Goal: Obtain resource: Download file/media

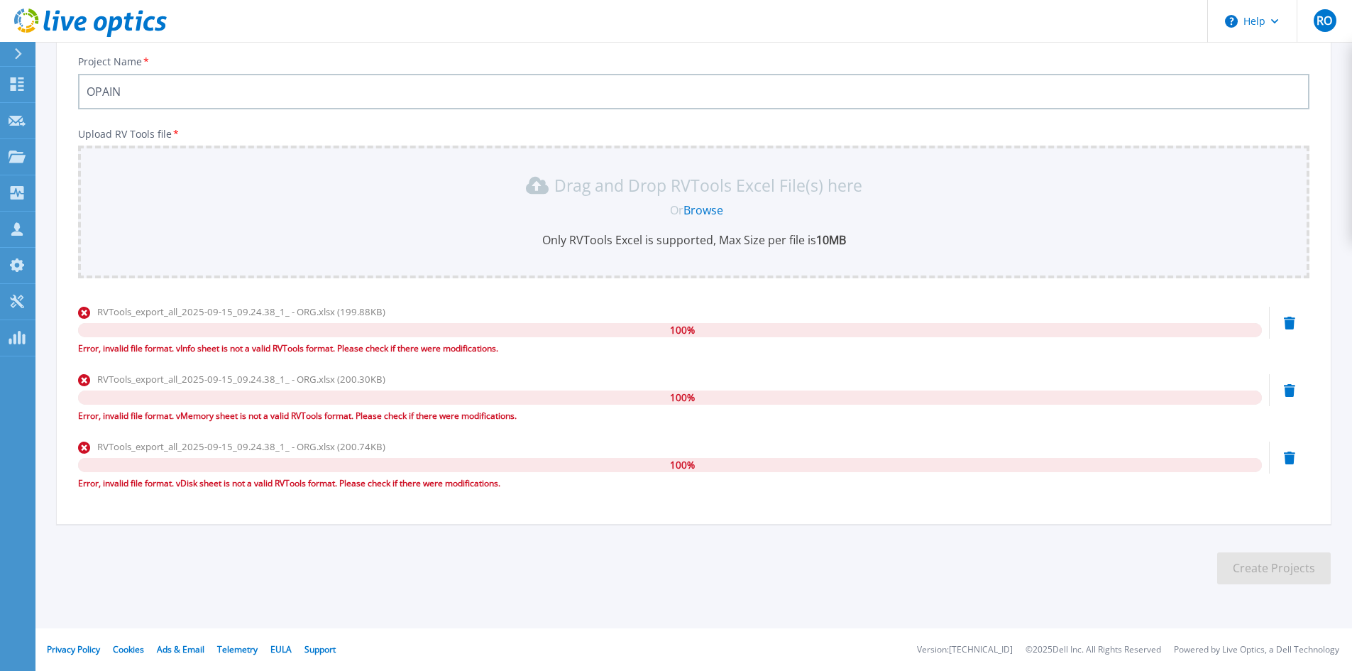
click at [1289, 460] on icon at bounding box center [1289, 457] width 11 height 13
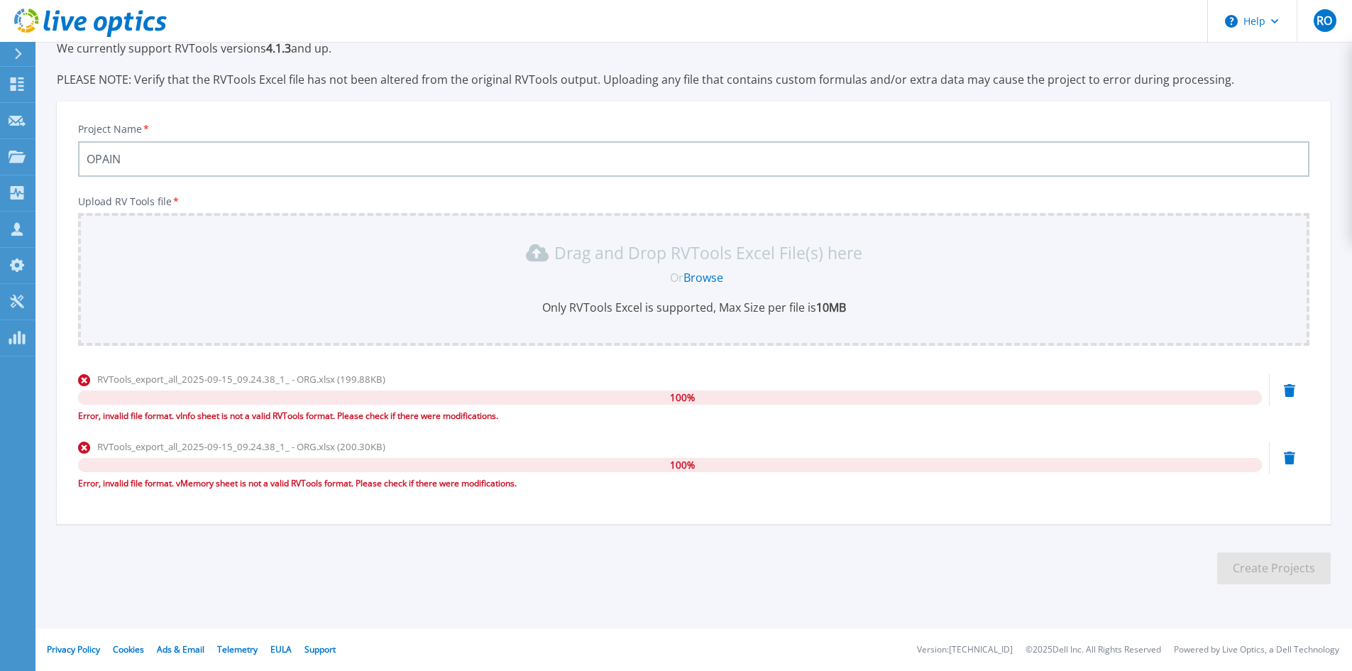
click at [1293, 387] on icon at bounding box center [1289, 390] width 11 height 13
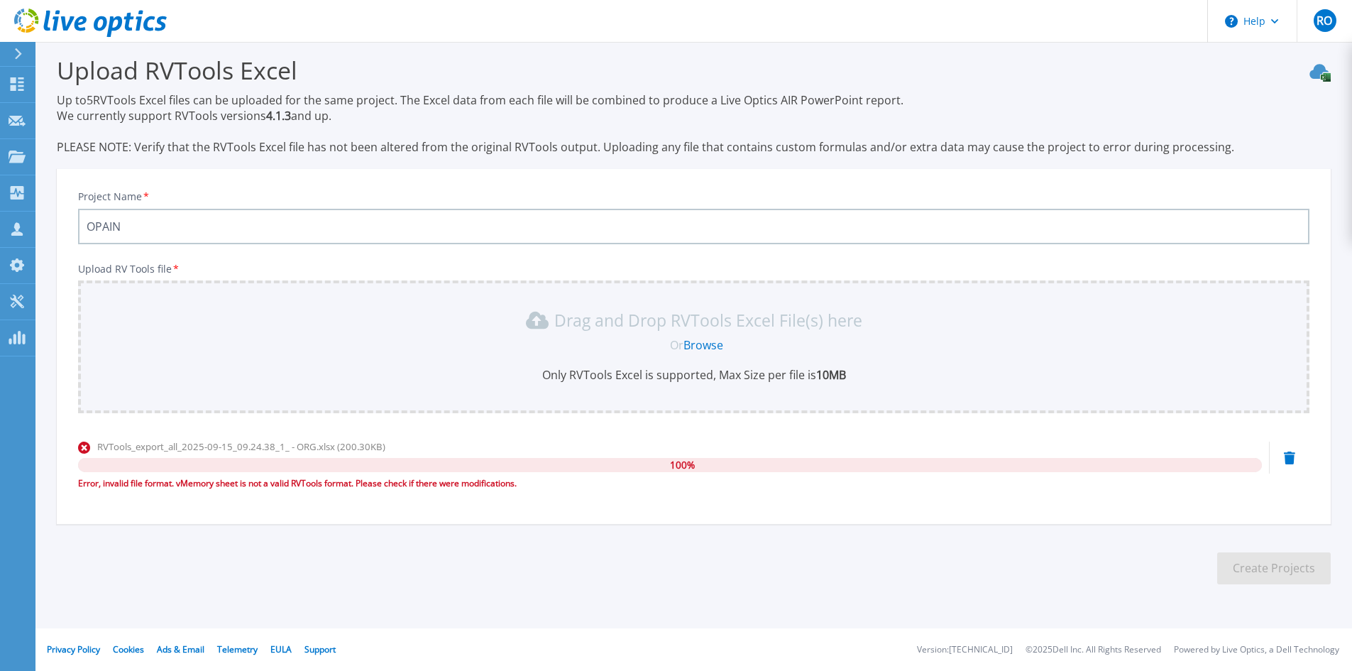
click at [1293, 456] on icon at bounding box center [1289, 457] width 11 height 13
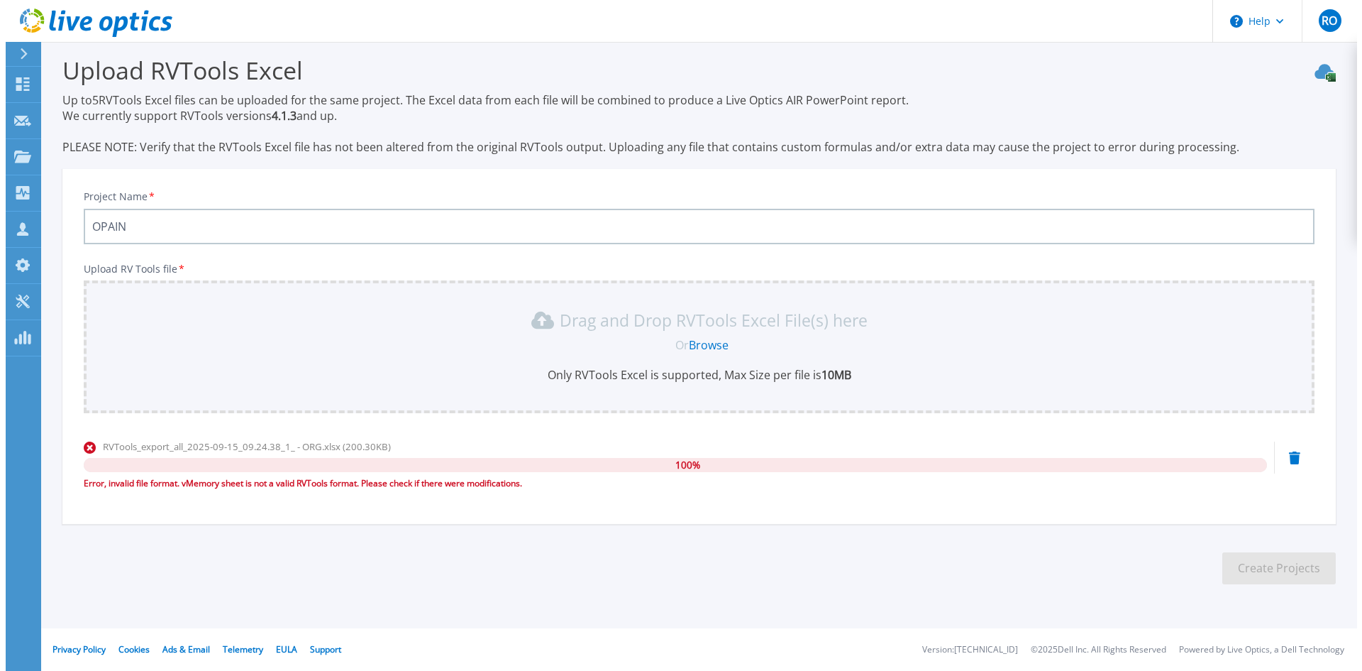
scroll to position [0, 0]
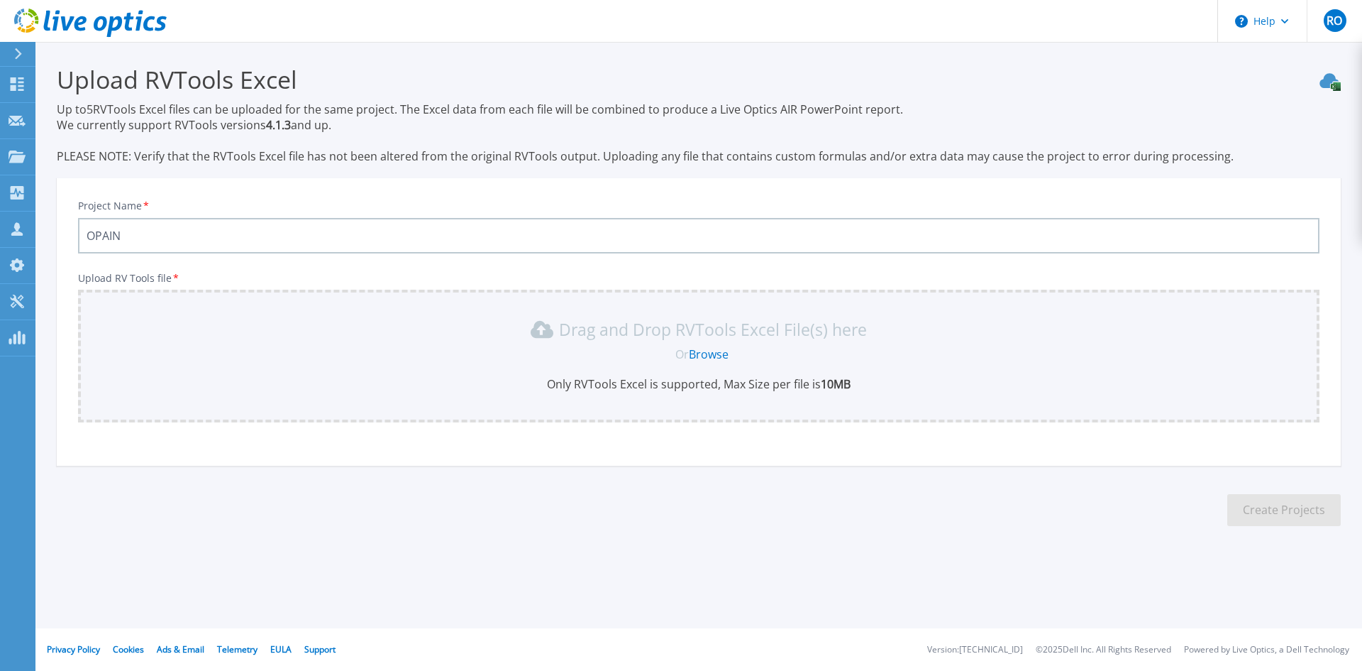
click at [716, 355] on link "Browse" at bounding box center [709, 354] width 40 height 16
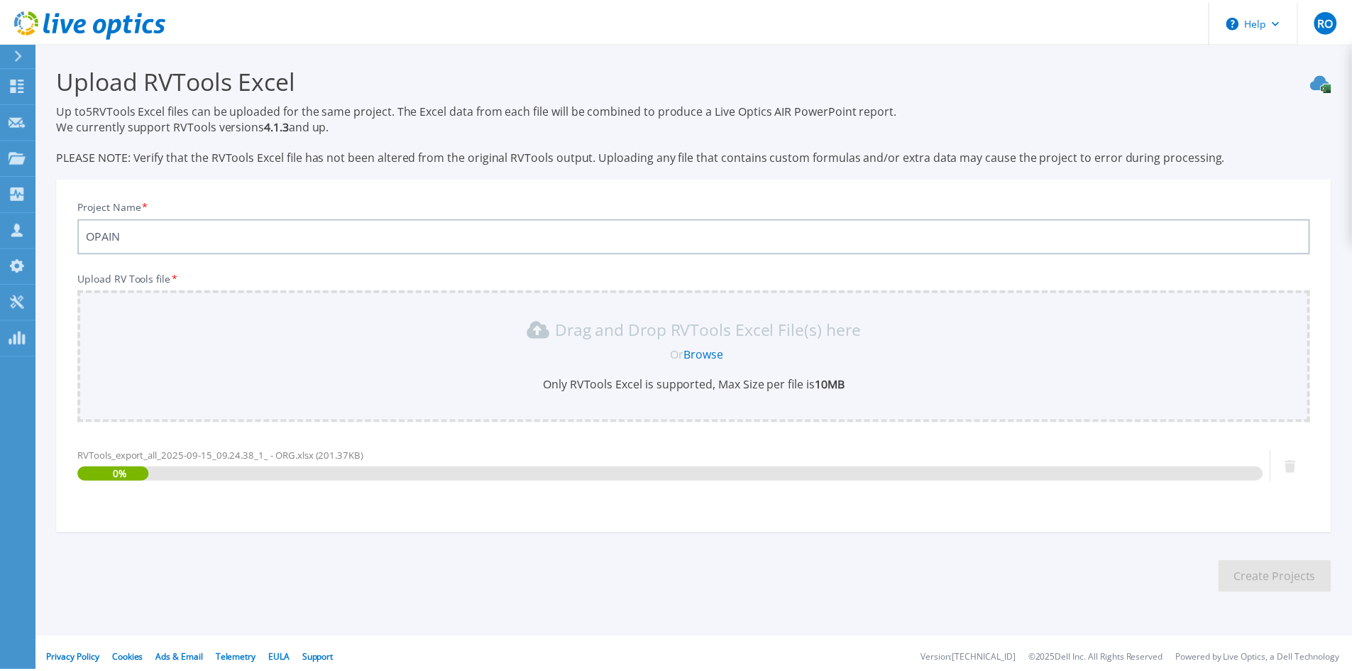
scroll to position [9, 0]
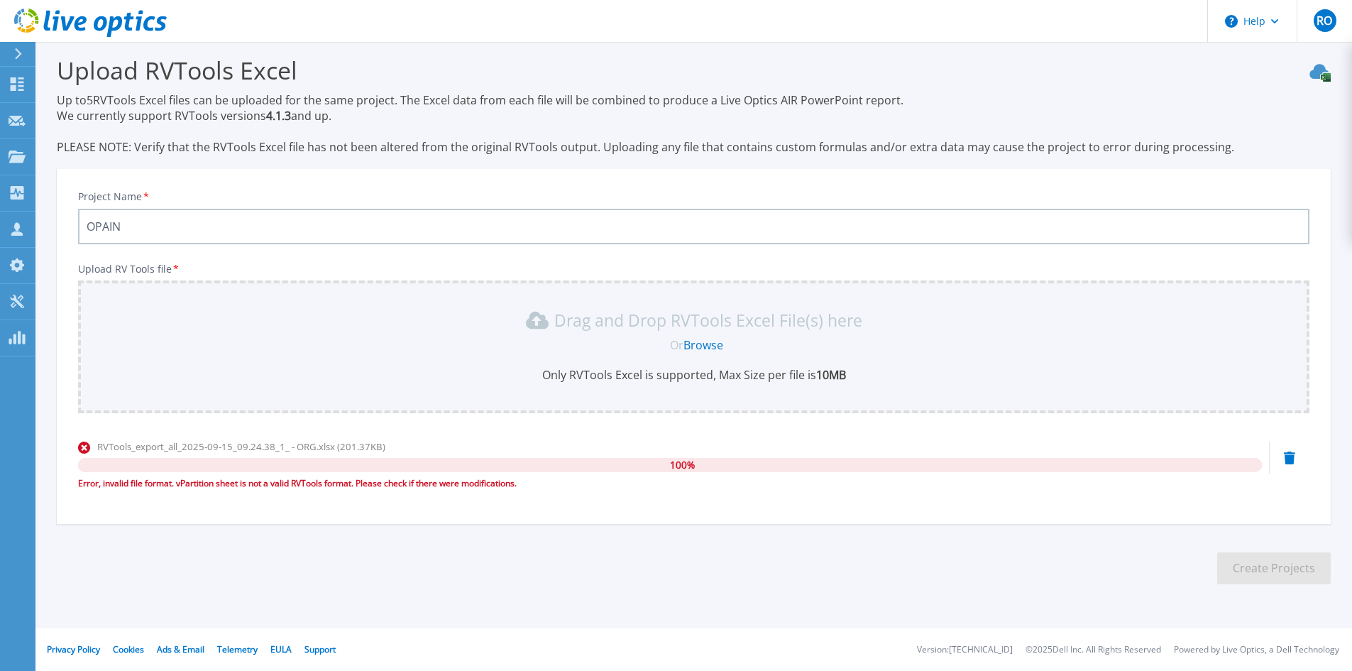
click at [186, 483] on div "Error, invalid file format. vPartition sheet is not a valid RVTools format. Ple…" at bounding box center [670, 483] width 1184 height 14
click at [692, 343] on link "Browse" at bounding box center [703, 345] width 40 height 16
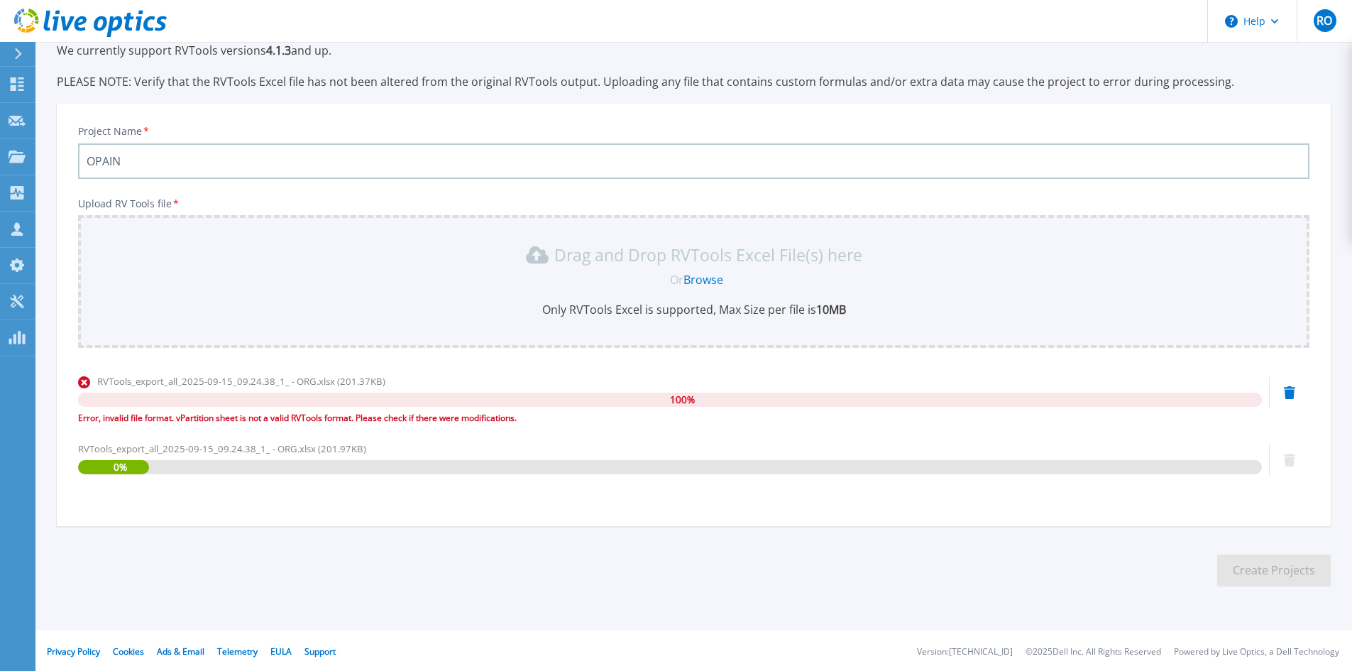
scroll to position [77, 0]
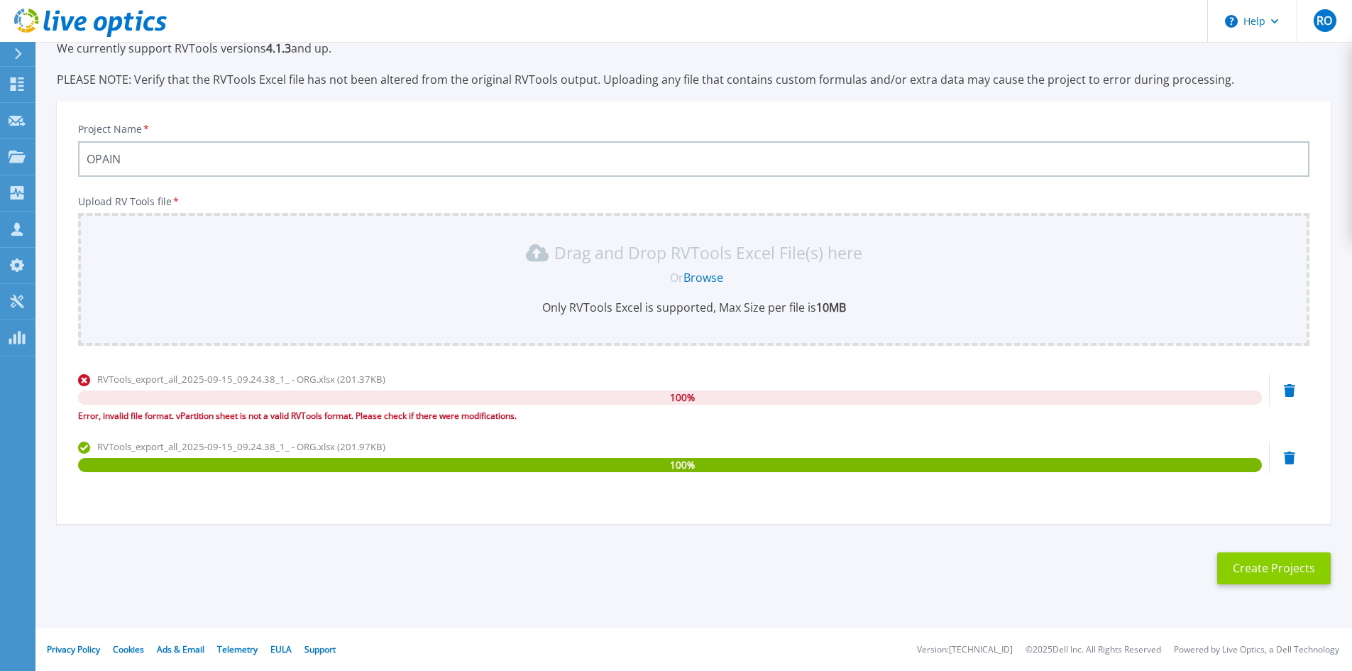
click at [1259, 570] on button "Create Projects" at bounding box center [1274, 568] width 114 height 32
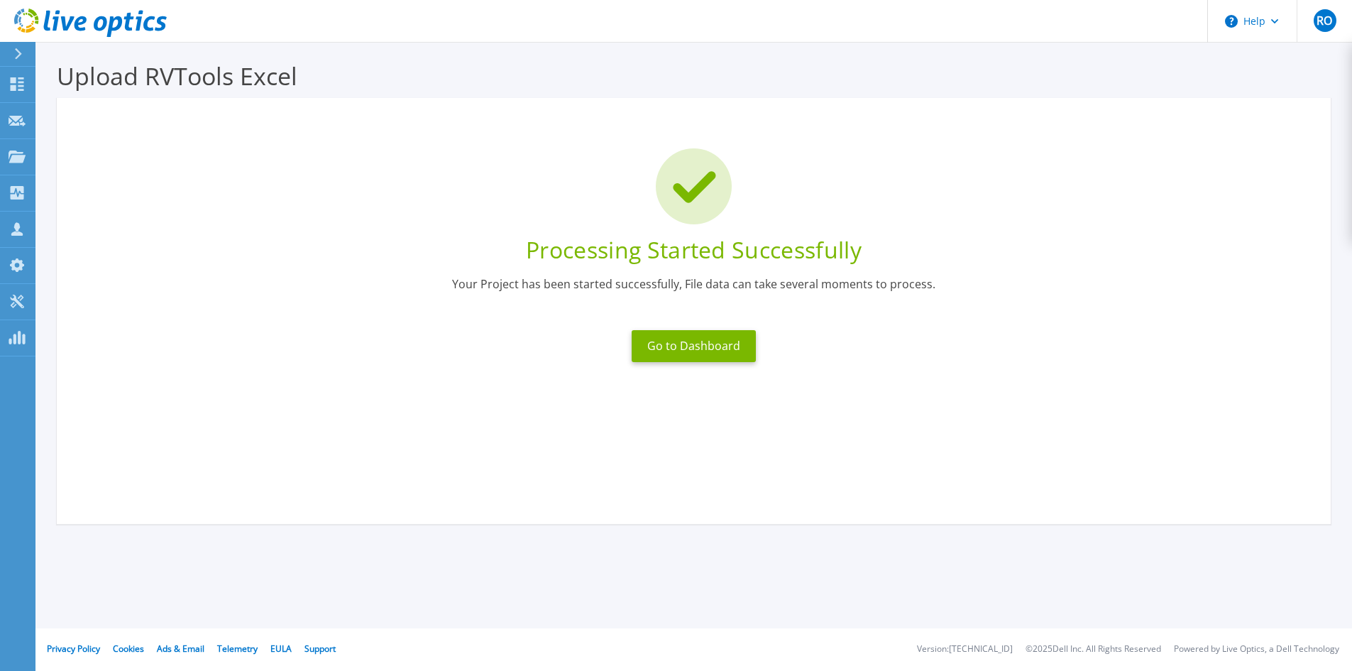
scroll to position [4, 0]
click at [722, 354] on button "Go to Dashboard" at bounding box center [693, 346] width 124 height 32
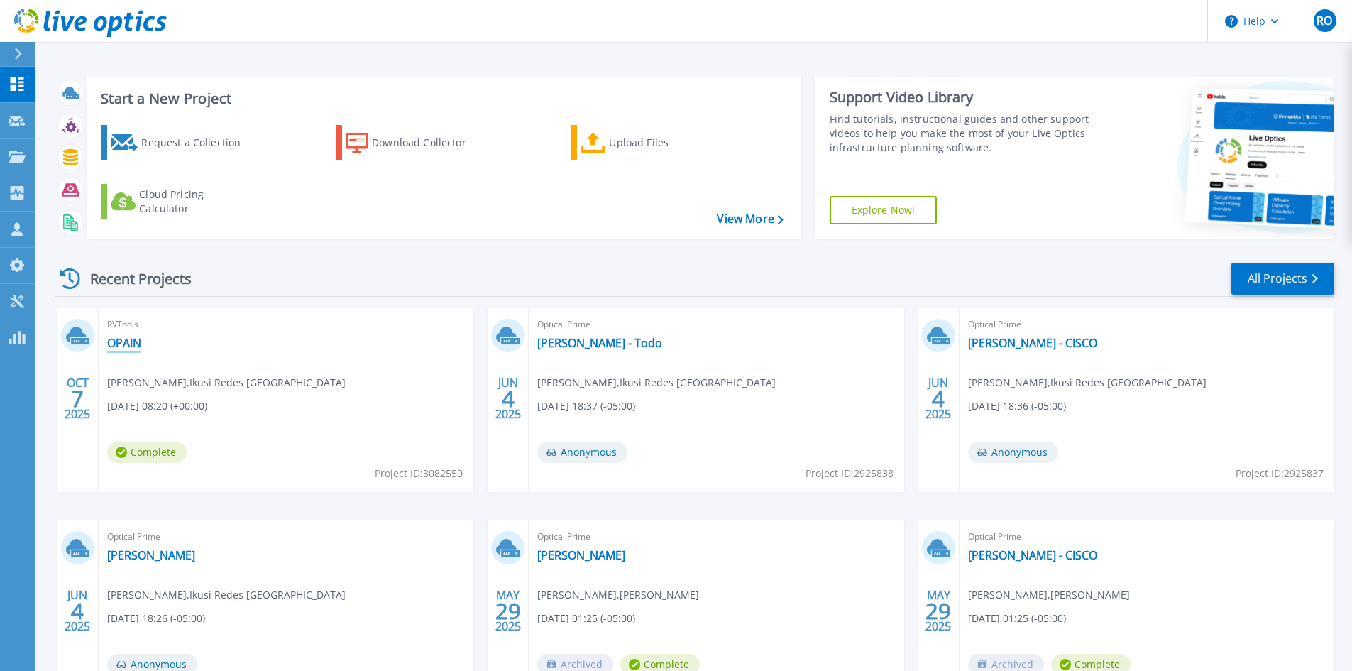
click at [135, 339] on link "OPAIN" at bounding box center [124, 343] width 34 height 14
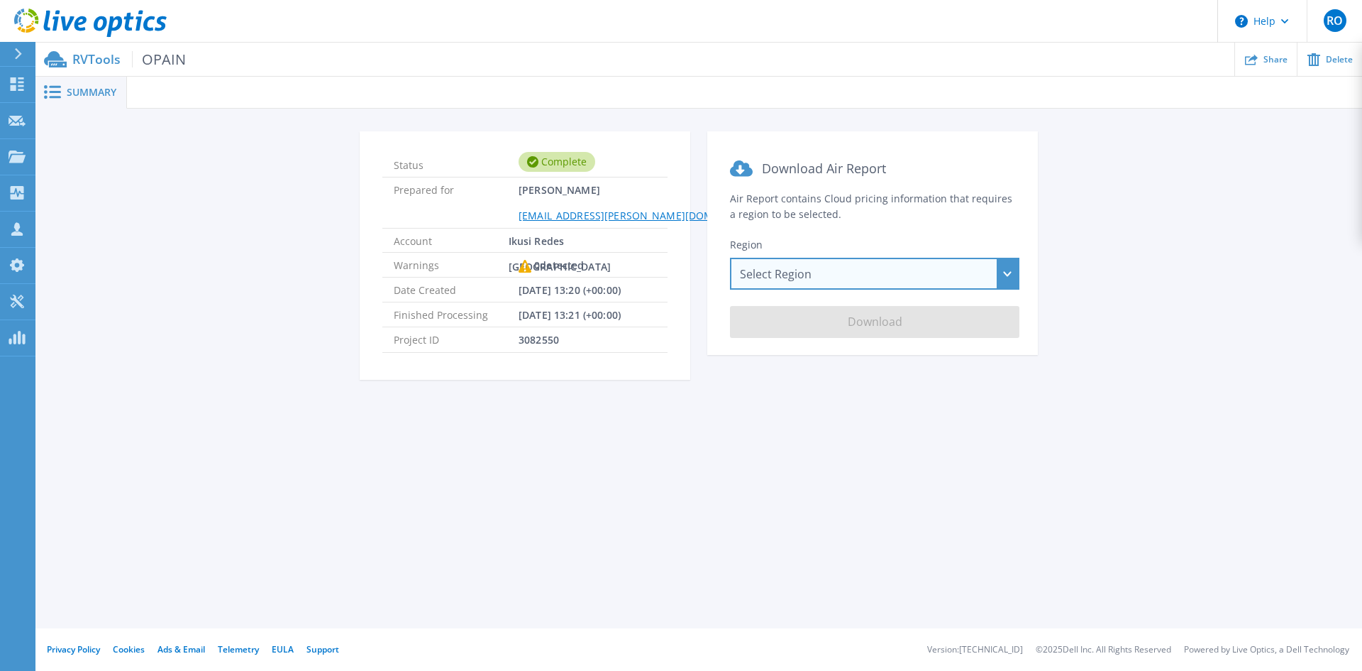
click at [787, 272] on div "Select Region Asia Pacific (Hong Kong) Asia Pacific (Mumbai) Asia Pacific (Seou…" at bounding box center [874, 274] width 289 height 32
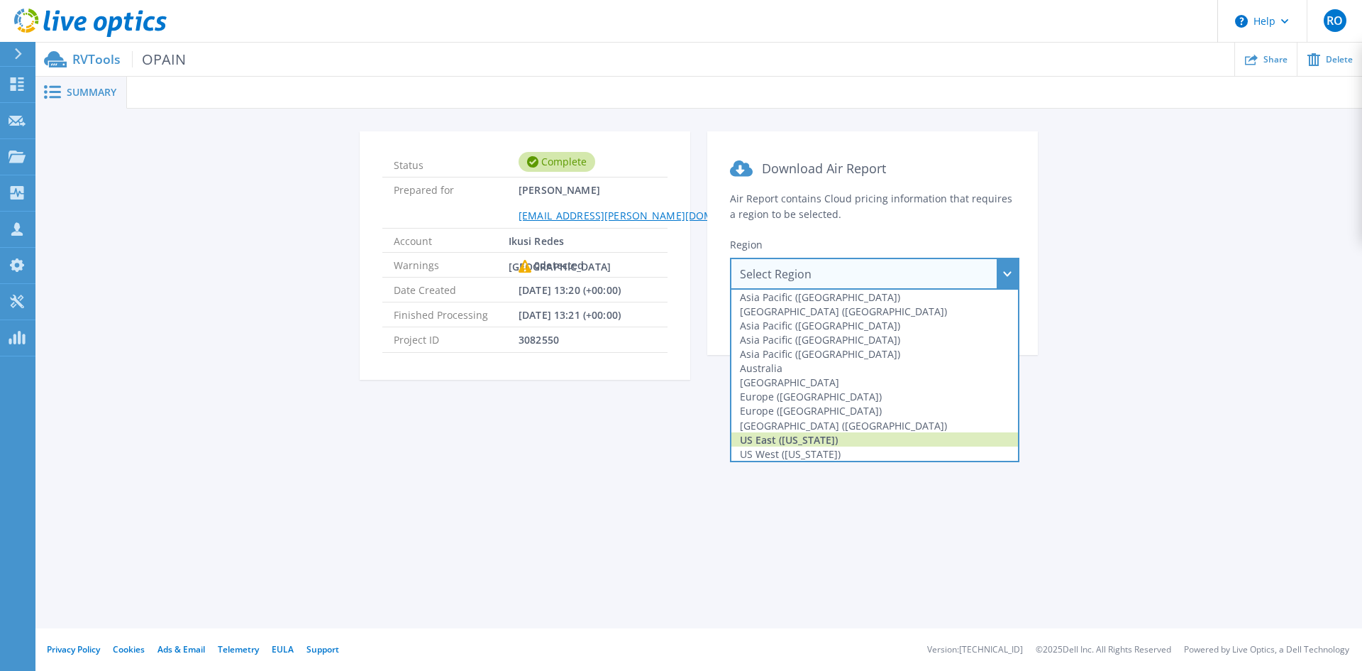
click at [834, 441] on div "US East (Virginia)" at bounding box center [875, 439] width 287 height 14
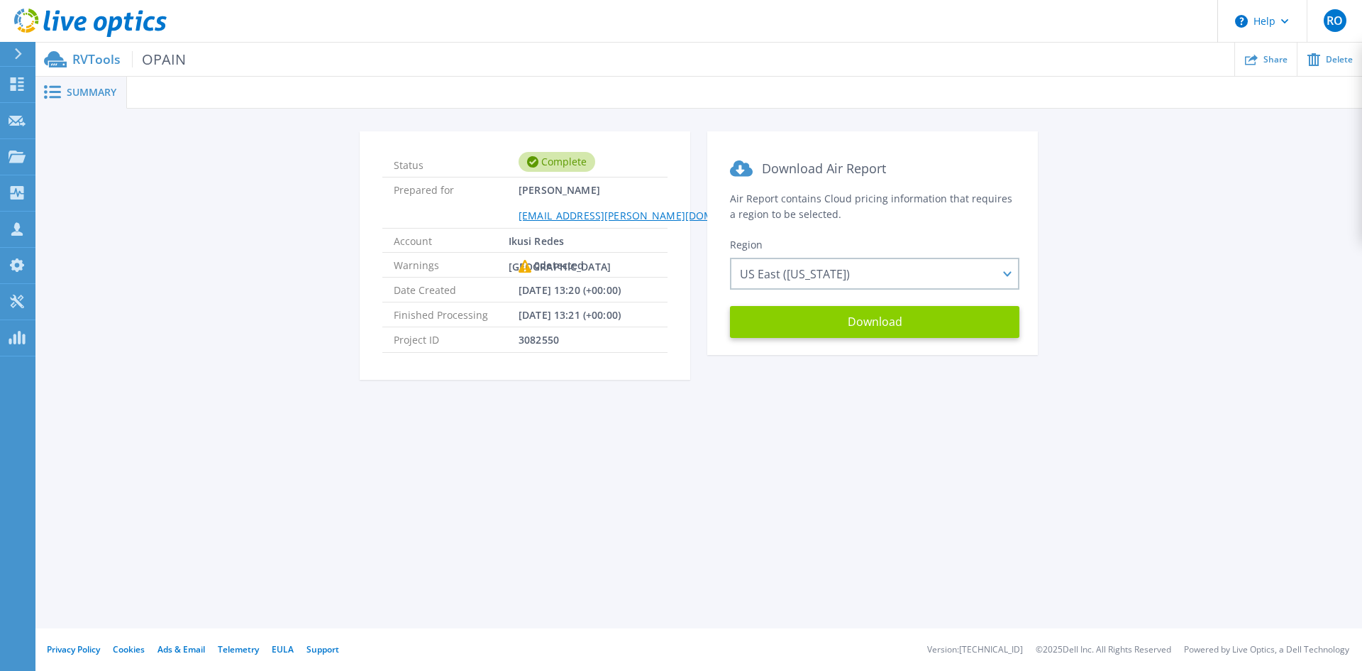
click at [898, 318] on button "Download" at bounding box center [874, 322] width 289 height 32
